Goal: Task Accomplishment & Management: Manage account settings

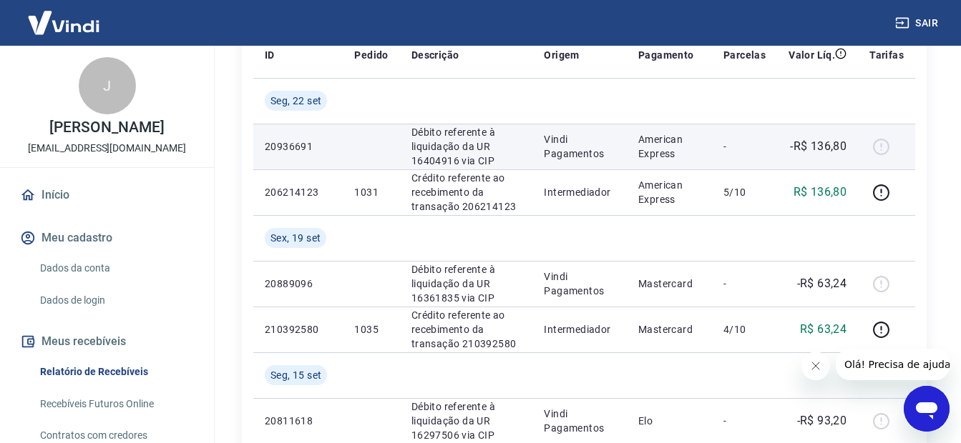
scroll to position [286, 0]
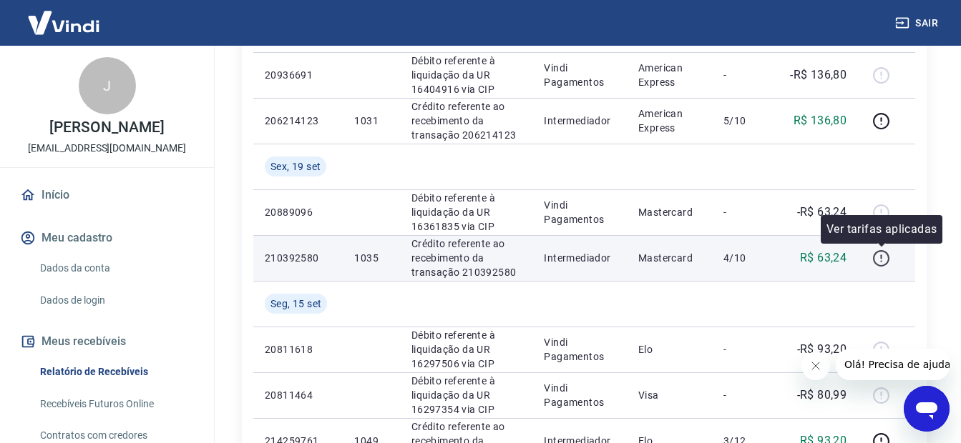
click at [879, 254] on icon "button" at bounding box center [881, 259] width 18 height 18
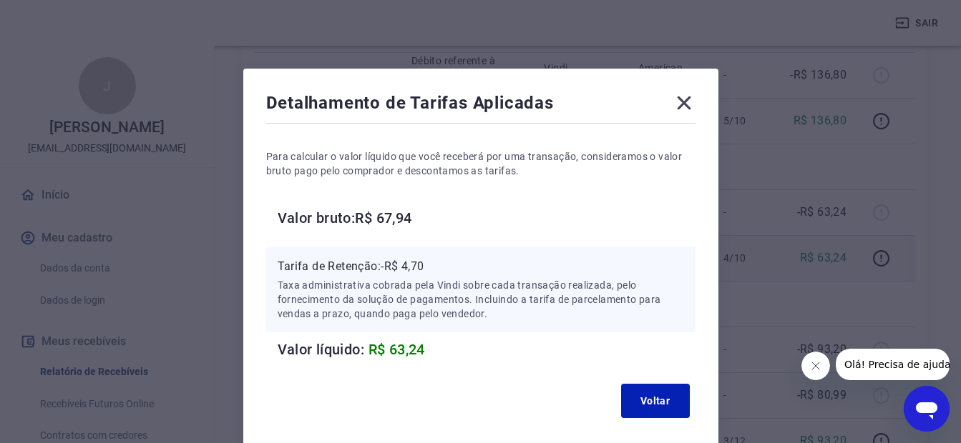
click at [682, 109] on icon at bounding box center [683, 103] width 23 height 23
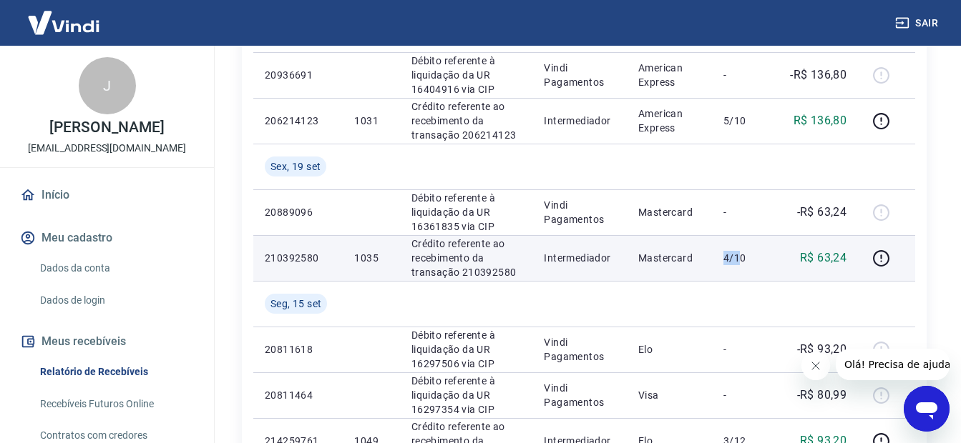
drag, startPoint x: 717, startPoint y: 262, endPoint x: 745, endPoint y: 259, distance: 27.4
click at [745, 259] on td "4/10" at bounding box center [744, 258] width 65 height 46
